Goal: Transaction & Acquisition: Purchase product/service

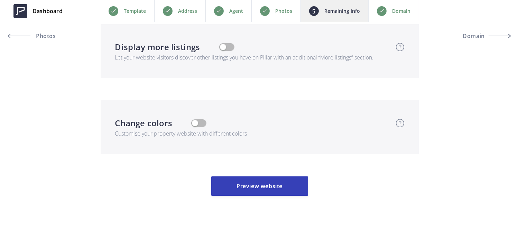
scroll to position [2070, 0]
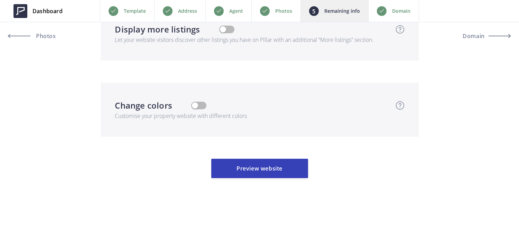
click at [230, 13] on p "Agent" at bounding box center [236, 11] width 14 height 8
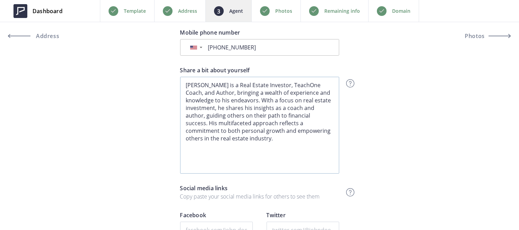
scroll to position [352, 0]
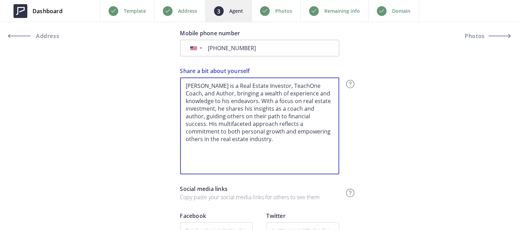
drag, startPoint x: 252, startPoint y: 149, endPoint x: 179, endPoint y: 73, distance: 105.4
click at [179, 73] on div "Preview Crop & resize Agent profile photo HAMADAH SHARIF Full name REALTOR® DRE…" at bounding box center [259, 106] width 519 height 762
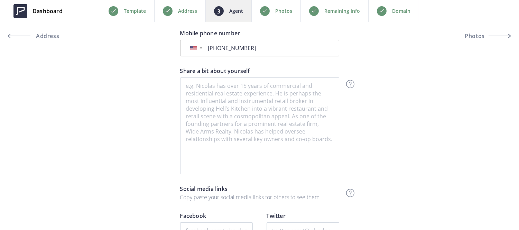
click at [397, 14] on p "Domain" at bounding box center [401, 11] width 18 height 8
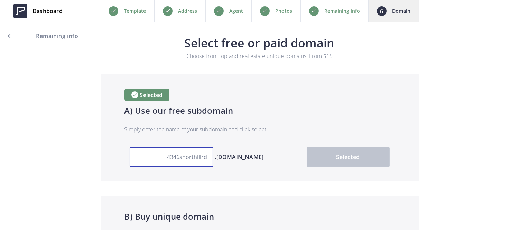
click at [184, 152] on input "4346shorthillrd" at bounding box center [172, 156] width 84 height 19
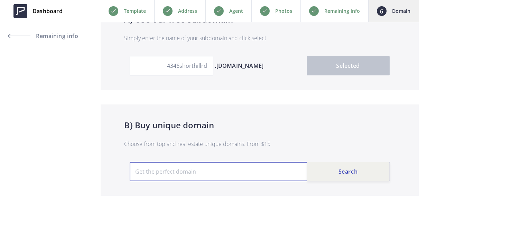
click at [189, 167] on input "text" at bounding box center [260, 171] width 260 height 19
paste input "4346shorthillrd"
click at [174, 172] on input "[DOMAIN_NAME]" at bounding box center [260, 171] width 260 height 19
type input "[DOMAIN_NAME]"
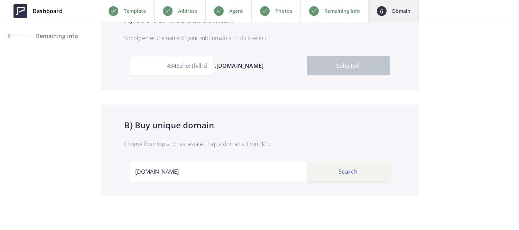
click at [350, 171] on button "Search" at bounding box center [348, 171] width 83 height 19
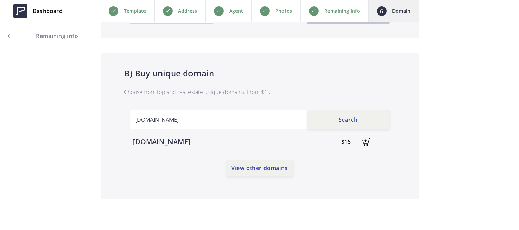
scroll to position [144, 0]
click at [360, 141] on img at bounding box center [366, 141] width 15 height 15
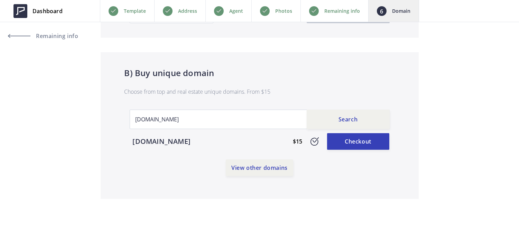
click at [360, 141] on link "Checkout" at bounding box center [358, 141] width 62 height 17
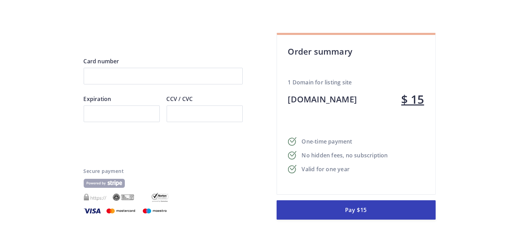
scroll to position [35, 0]
click at [129, 122] on div at bounding box center [122, 114] width 76 height 17
click at [163, 139] on div "Card number Expiration CCV / CVC Pay $15 Secure payment" at bounding box center [163, 138] width 159 height 163
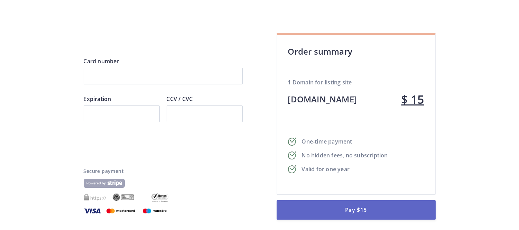
click at [344, 207] on button "Pay $15" at bounding box center [356, 209] width 159 height 19
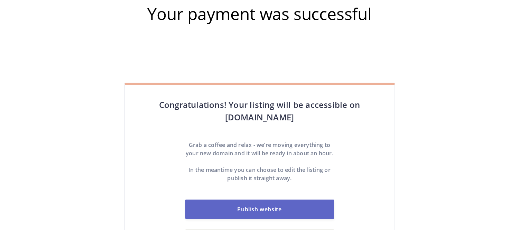
click at [248, 219] on link "Publish website" at bounding box center [259, 209] width 149 height 19
